Goal: Find specific page/section: Find specific page/section

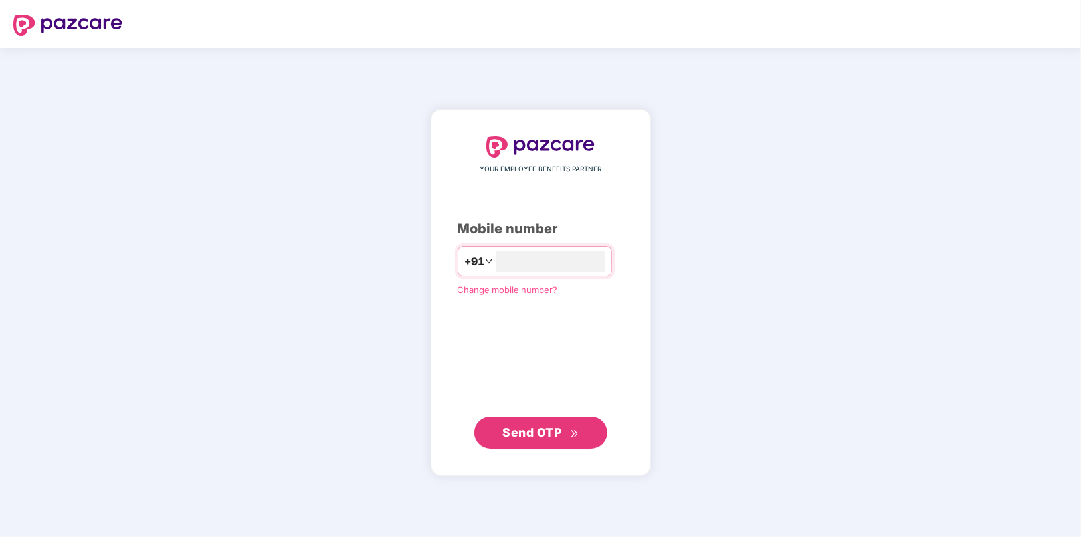
type input "**********"
click at [557, 430] on span "Send OTP" at bounding box center [531, 432] width 59 height 14
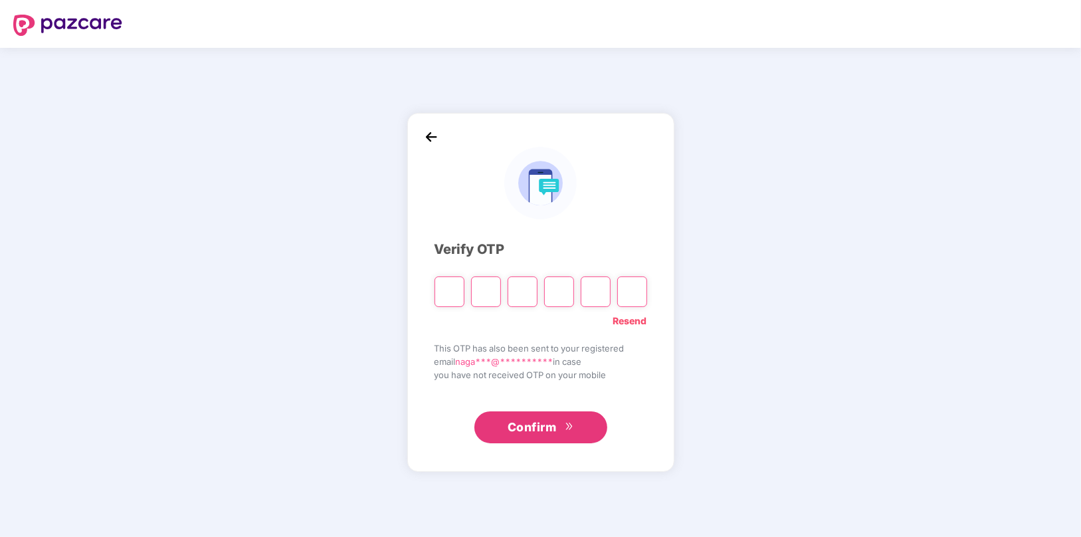
type input "*"
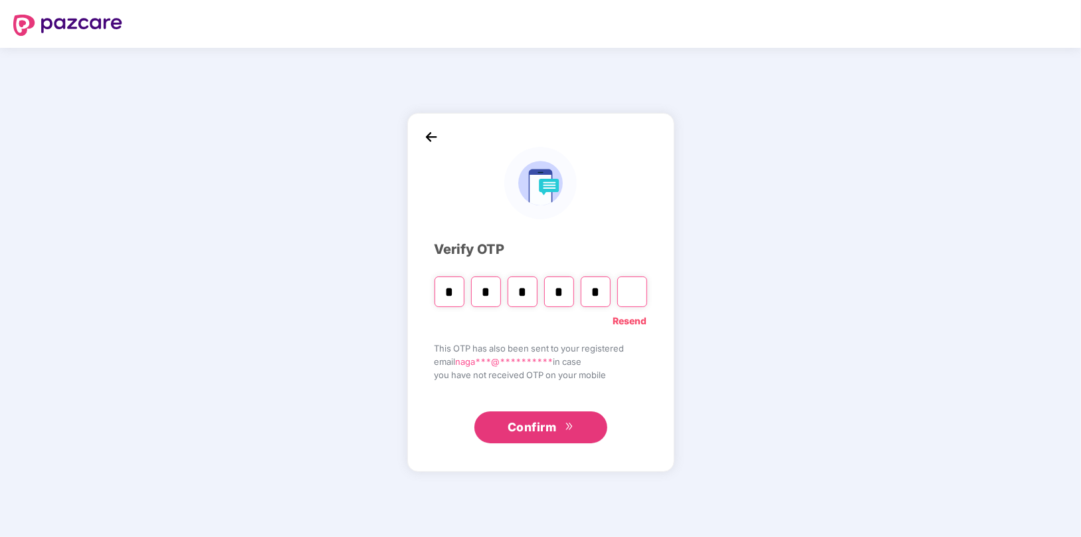
type input "*"
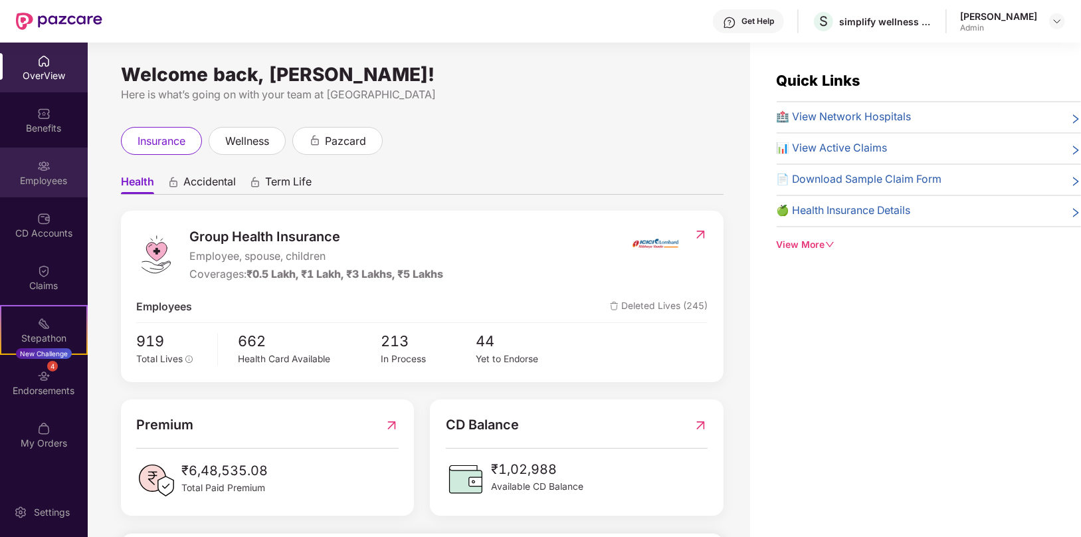
click at [51, 175] on div "Employees" at bounding box center [44, 180] width 88 height 13
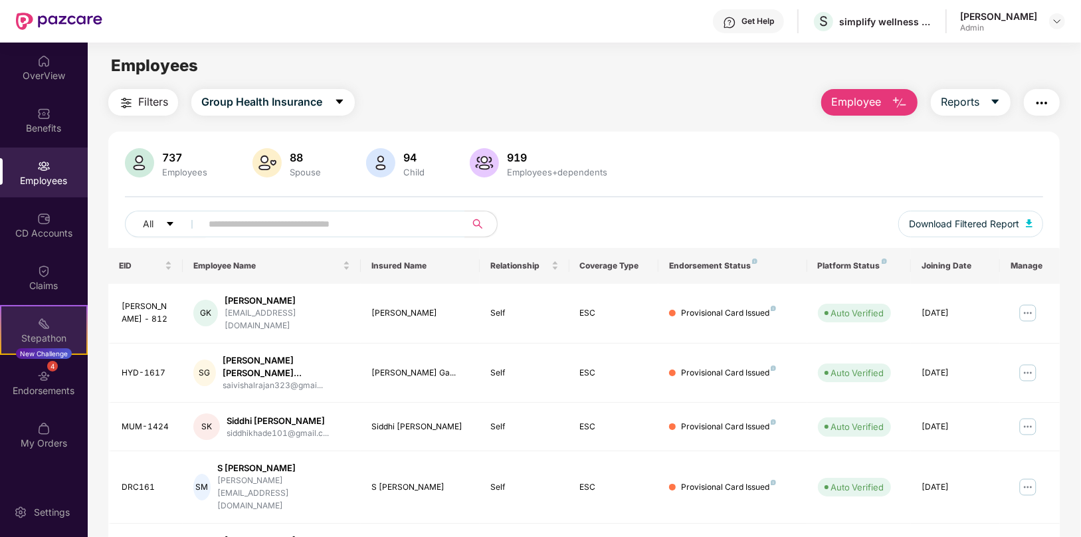
click at [52, 332] on div "Stepathon" at bounding box center [43, 338] width 85 height 13
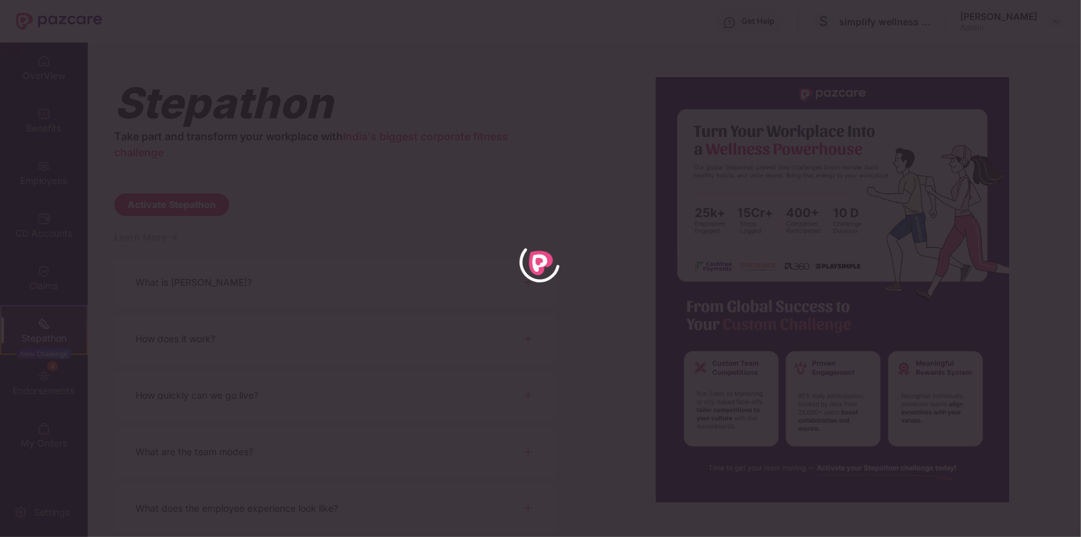
click at [51, 183] on div at bounding box center [540, 268] width 1081 height 537
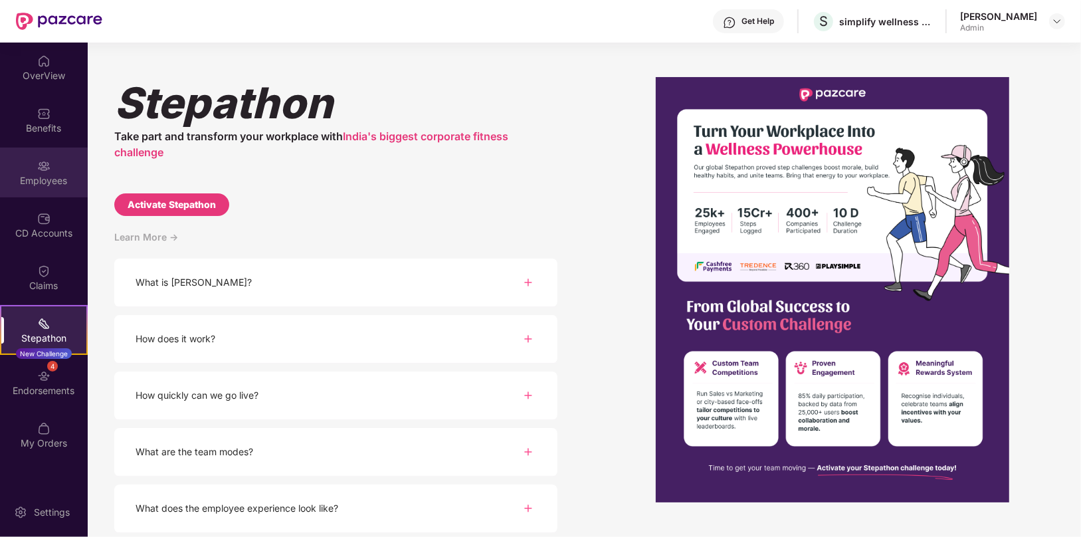
click at [49, 180] on div "Employees" at bounding box center [44, 180] width 88 height 13
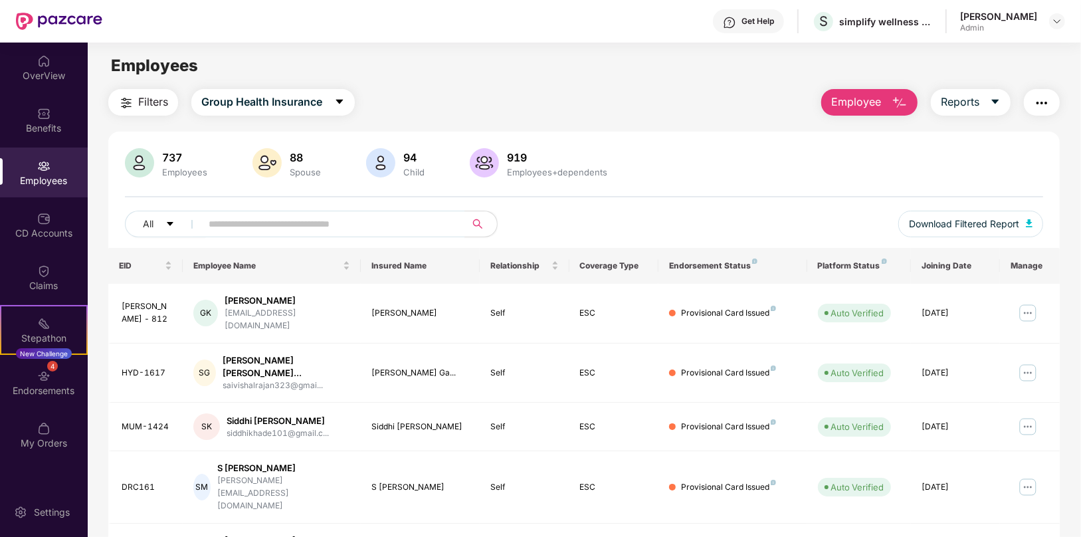
click at [859, 100] on span "Employee" at bounding box center [856, 102] width 50 height 17
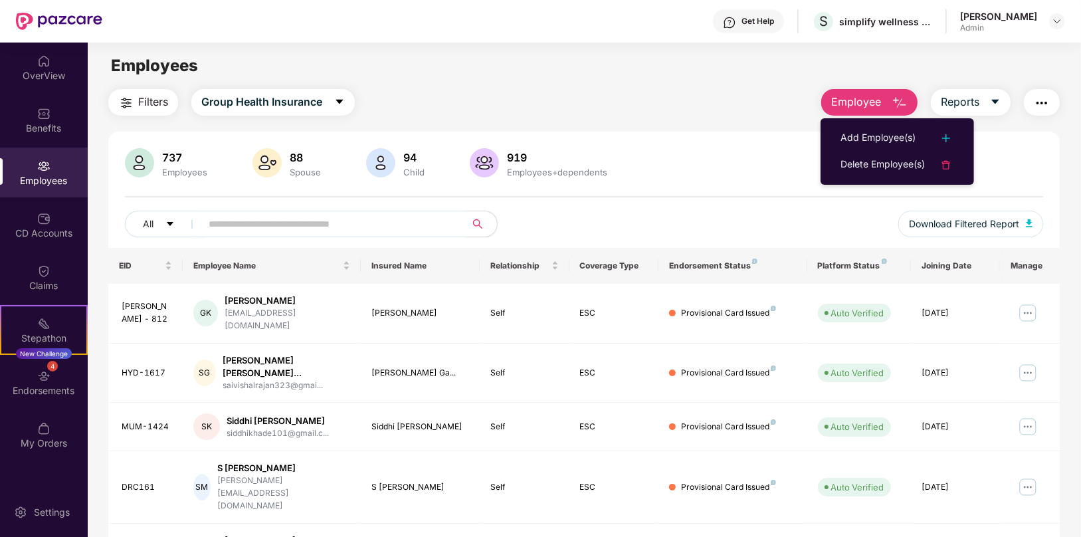
click at [754, 109] on div "Filters Group Health Insurance Employee Reports" at bounding box center [584, 102] width 952 height 27
